Goal: Information Seeking & Learning: Find specific fact

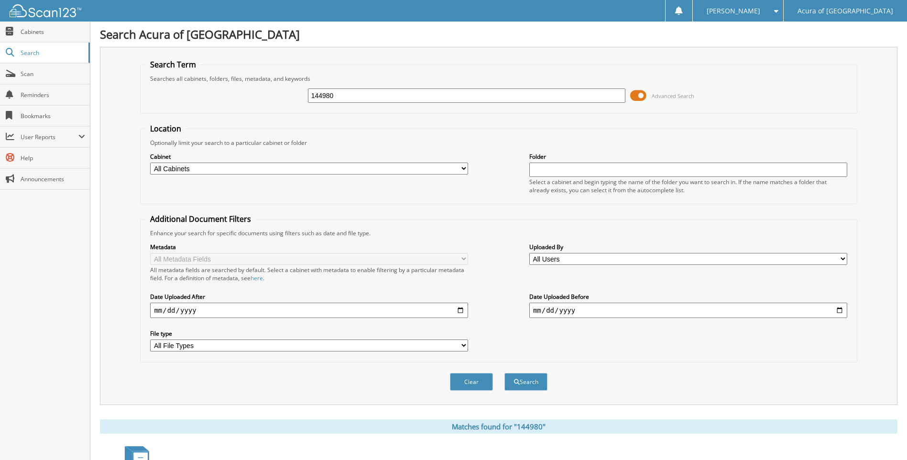
click at [400, 100] on input "144980" at bounding box center [467, 95] width 318 height 14
type input "144328"
click at [504, 373] on button "Search" at bounding box center [525, 382] width 43 height 18
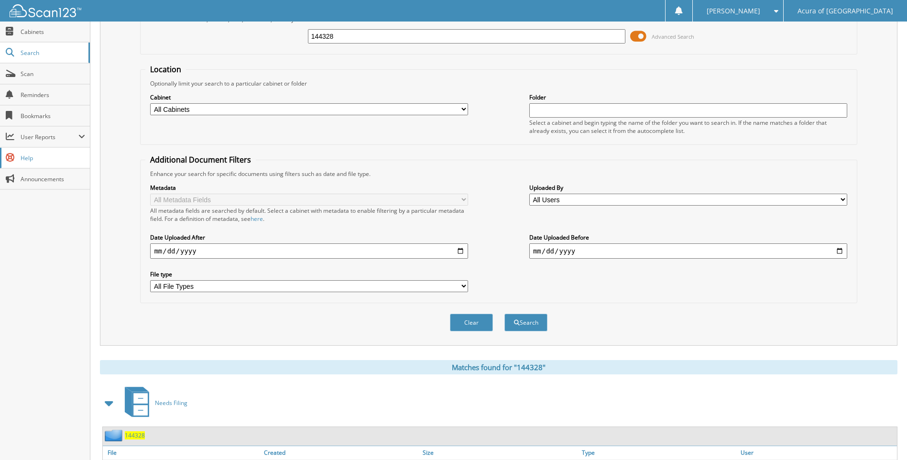
scroll to position [128, 0]
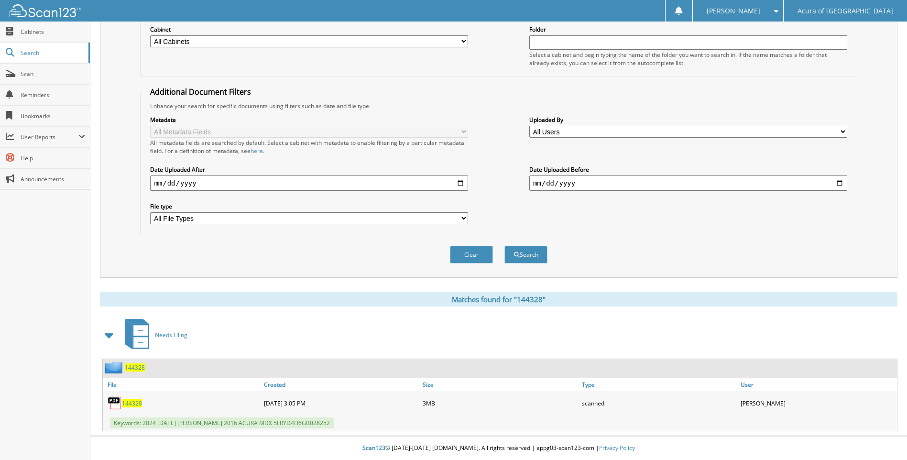
click at [138, 403] on span "144328" at bounding box center [132, 403] width 20 height 8
